Goal: Task Accomplishment & Management: Complete application form

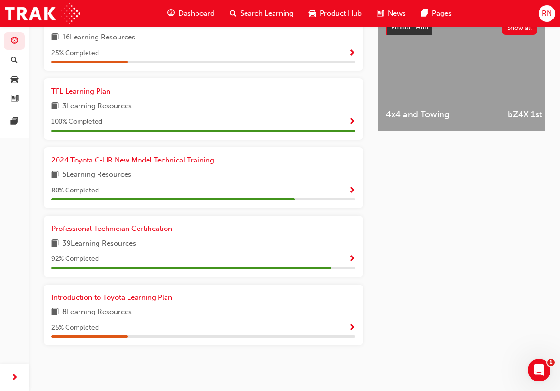
scroll to position [388, 0]
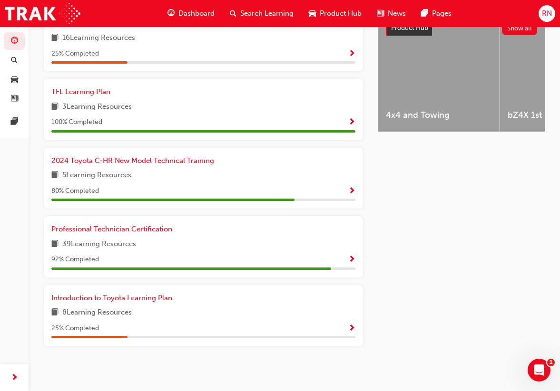
click at [145, 251] on div "Professional Technician Certification 39 Learning Resources 92 % Completed" at bounding box center [203, 247] width 304 height 46
click at [144, 229] on span "Professional Technician Certification" at bounding box center [111, 229] width 121 height 9
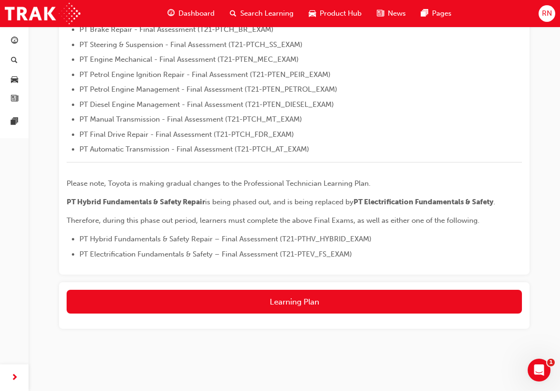
scroll to position [324, 0]
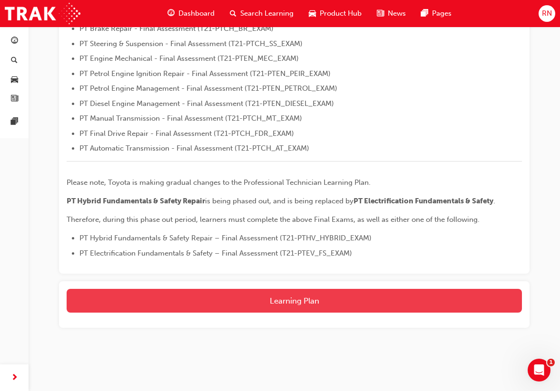
click at [287, 306] on button "Learning Plan" at bounding box center [294, 301] width 455 height 24
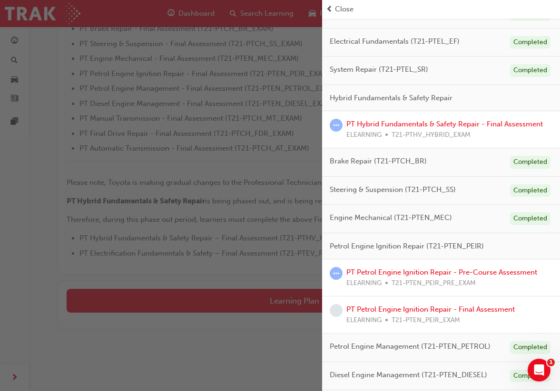
scroll to position [94, 0]
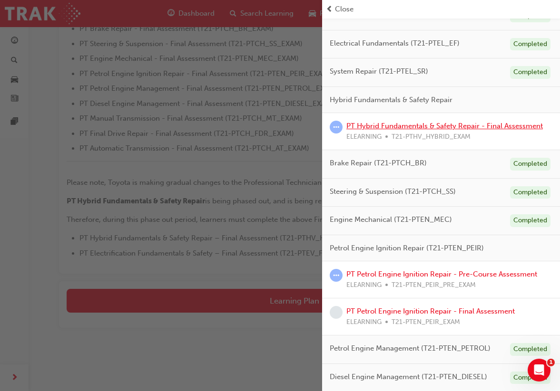
click at [449, 124] on link "PT Hybrid Fundamentals & Safety Repair - Final Assessment" at bounding box center [444, 126] width 196 height 9
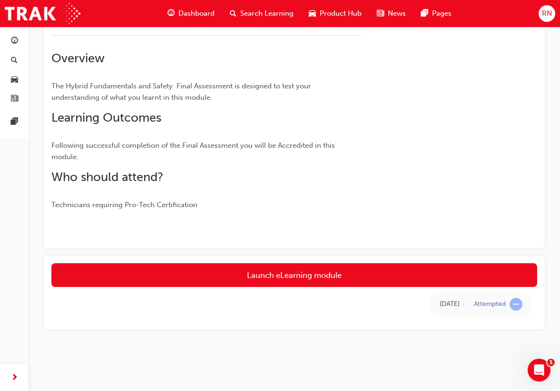
scroll to position [119, 0]
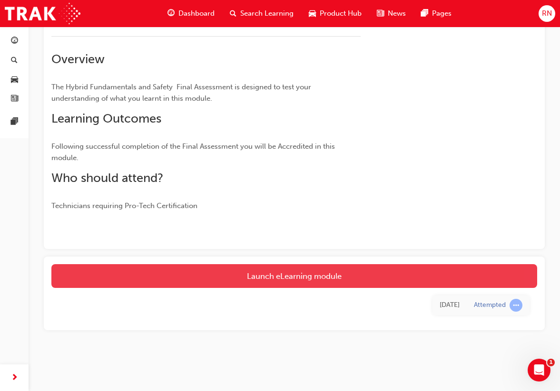
click at [283, 281] on link "Launch eLearning module" at bounding box center [293, 276] width 485 height 24
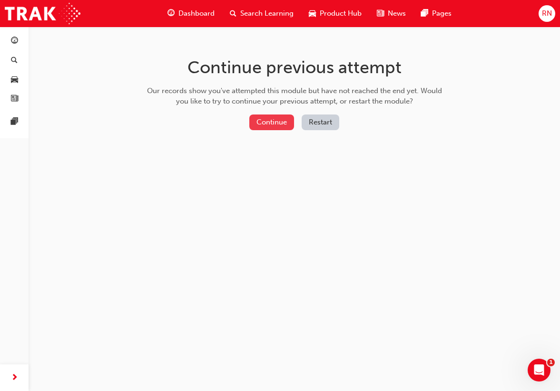
click at [284, 123] on button "Continue" at bounding box center [271, 123] width 45 height 16
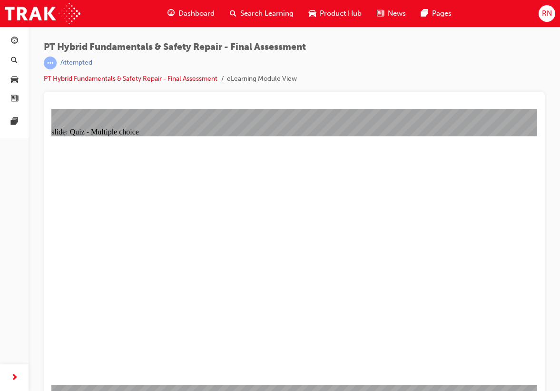
radio input "true"
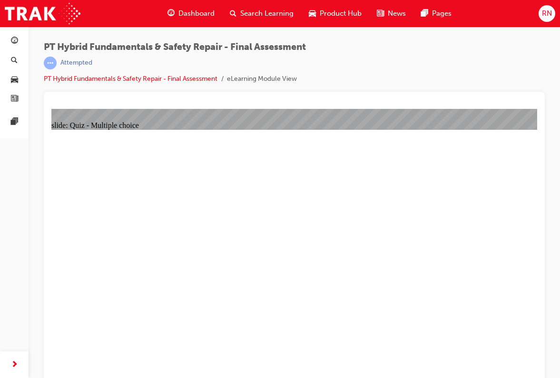
radio input "true"
checkbox input "true"
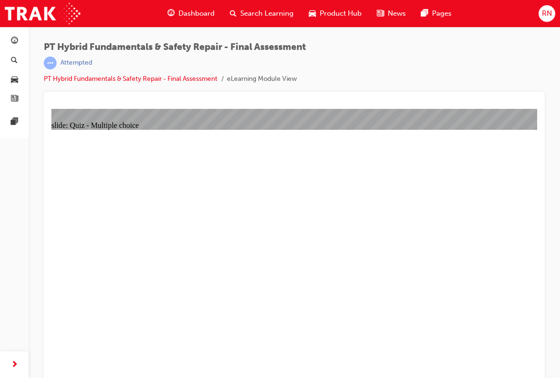
checkbox input "true"
checkbox input "false"
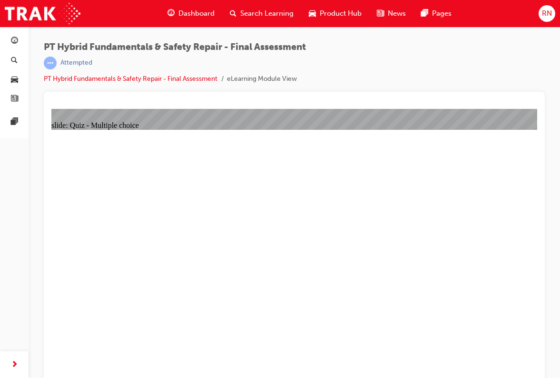
checkbox input "true"
radio input "true"
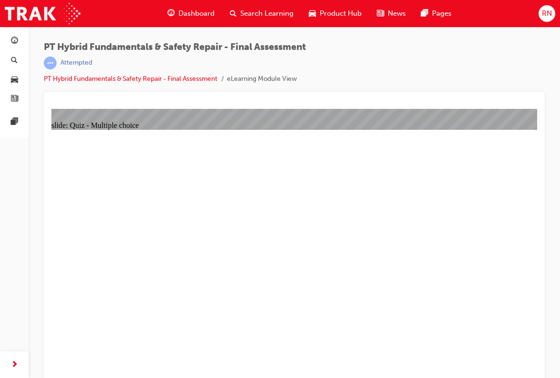
radio input "true"
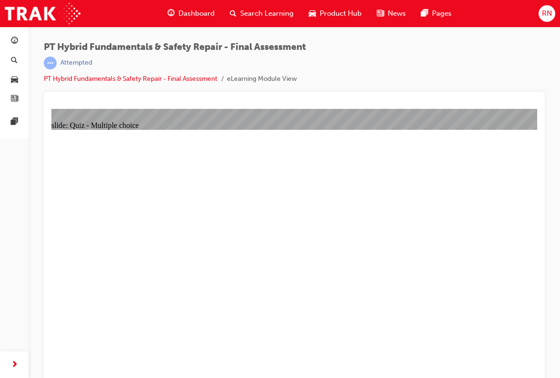
radio input "true"
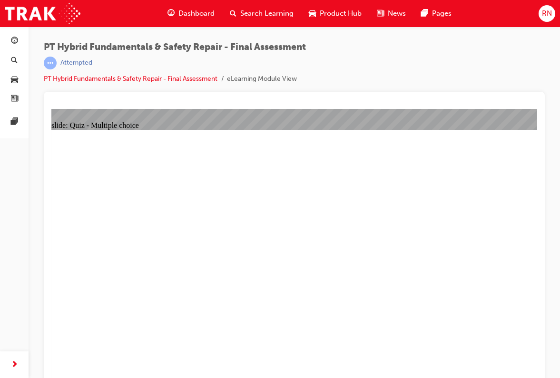
radio input "true"
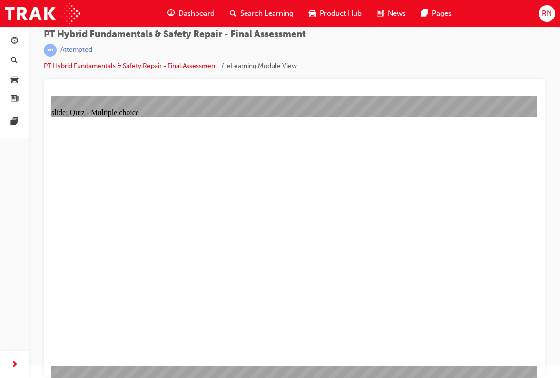
scroll to position [12, 0]
radio input "true"
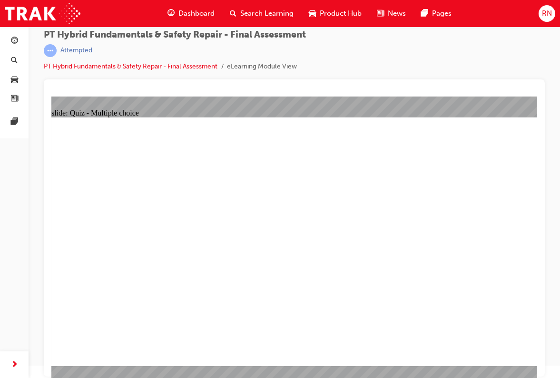
radio input "true"
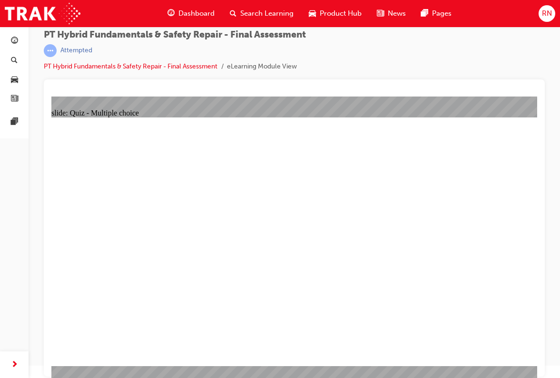
checkbox input "true"
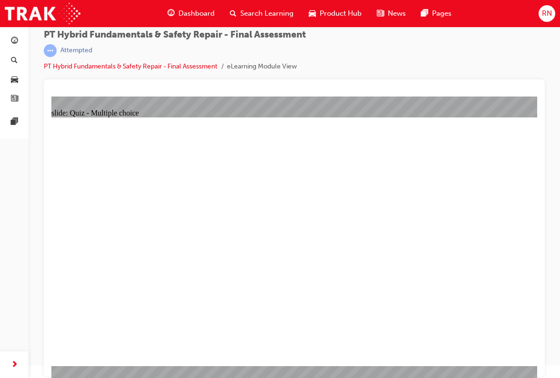
checkbox input "true"
checkbox input "false"
checkbox input "true"
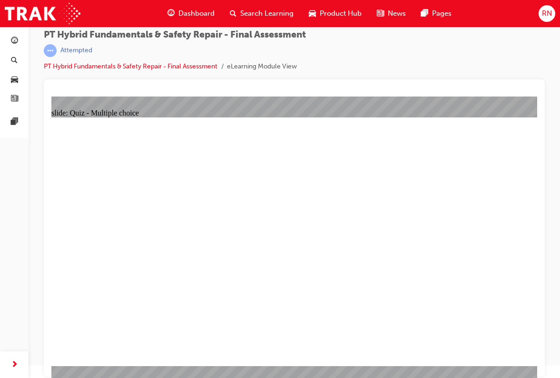
radio input "true"
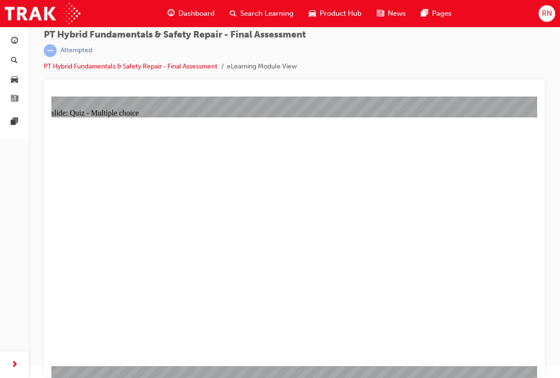
radio input "true"
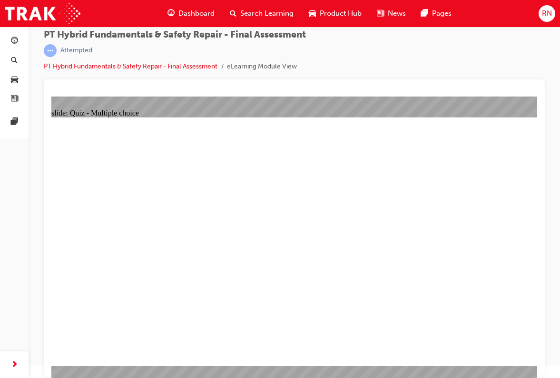
checkbox input "true"
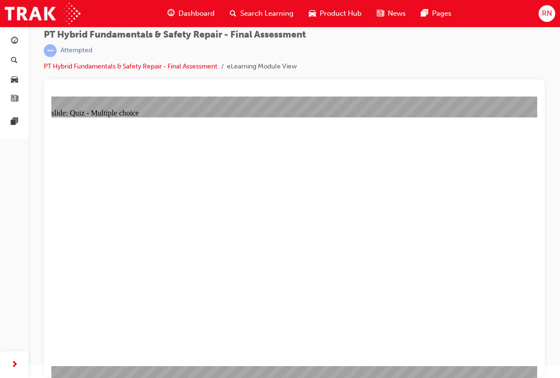
radio input "true"
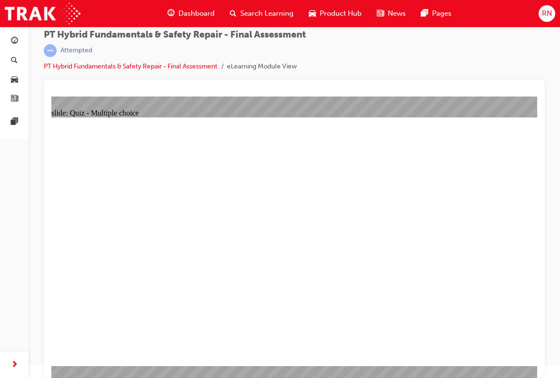
checkbox input "true"
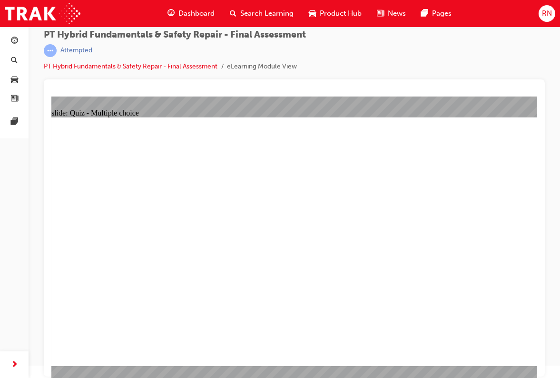
checkbox input "true"
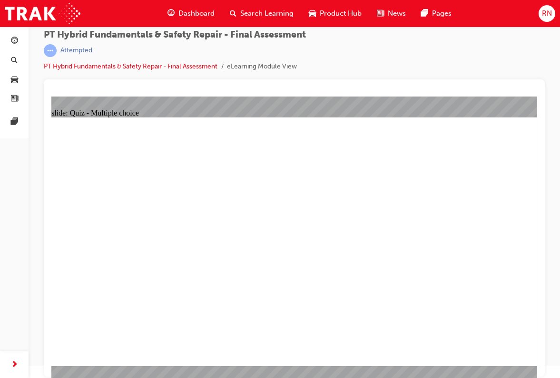
checkbox input "true"
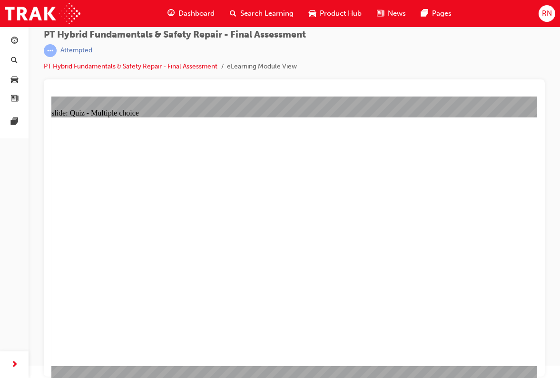
checkbox input "true"
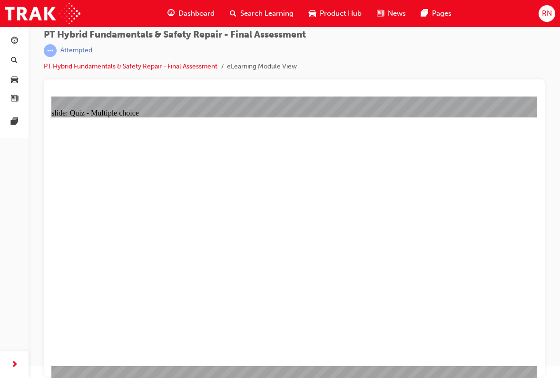
checkbox input "false"
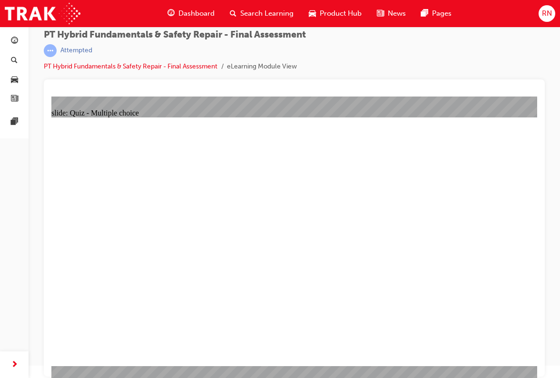
radio input "true"
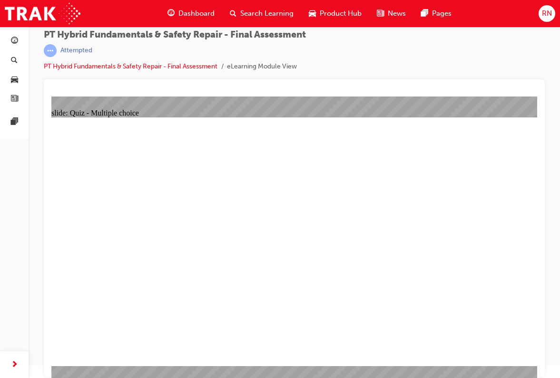
radio input "true"
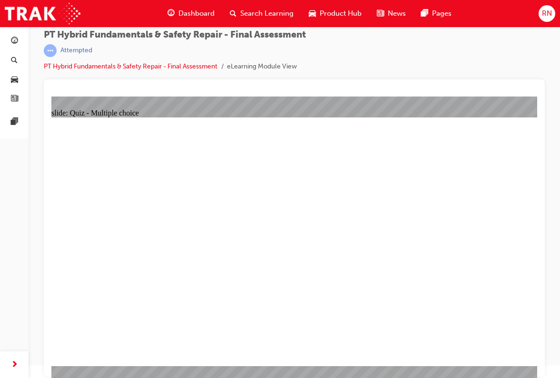
radio input "true"
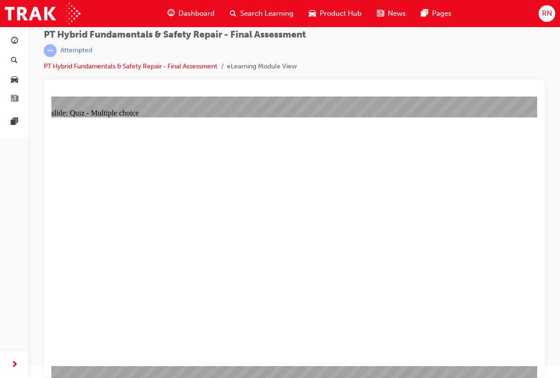
radio input "true"
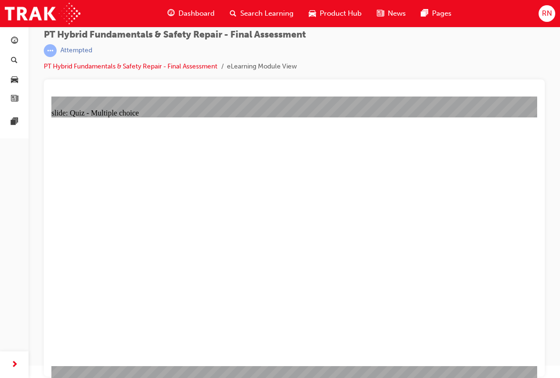
radio input "true"
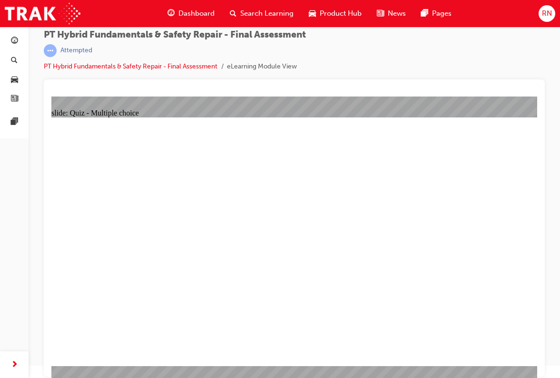
radio input "false"
radio input "true"
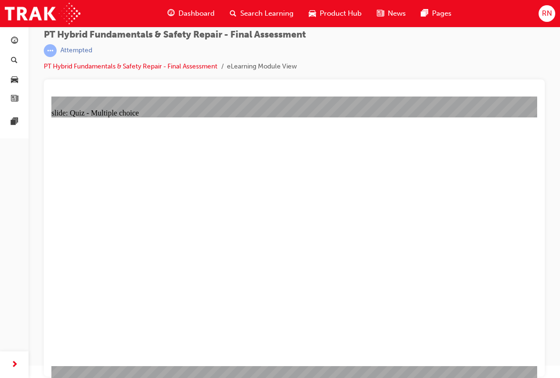
radio input "true"
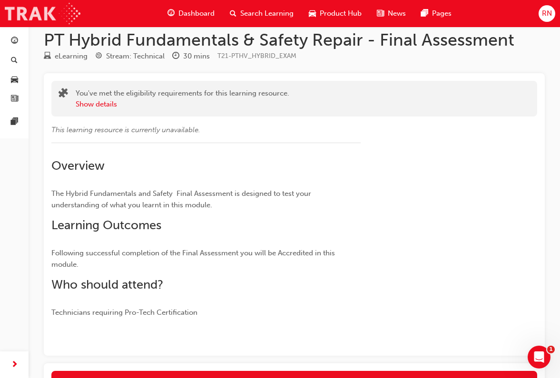
scroll to position [119, 0]
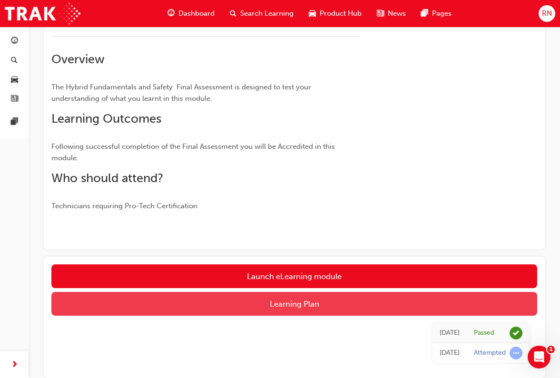
click at [252, 300] on button "Learning Plan" at bounding box center [293, 304] width 485 height 24
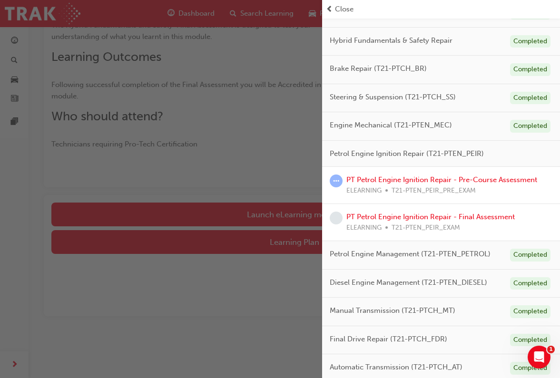
scroll to position [180, 0]
